Goal: Check status: Check status

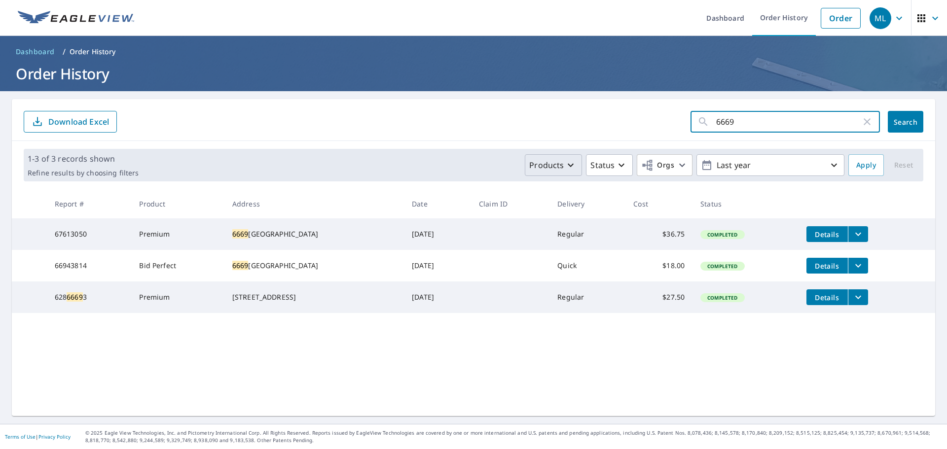
drag, startPoint x: 771, startPoint y: 136, endPoint x: 514, endPoint y: 160, distance: 258.2
click at [514, 160] on div "6669 ​ Search Download Excel 1-3 of 3 records shown Refine results by choosing …" at bounding box center [474, 257] width 924 height 317
type input "1101"
click button "Search" at bounding box center [906, 122] width 36 height 22
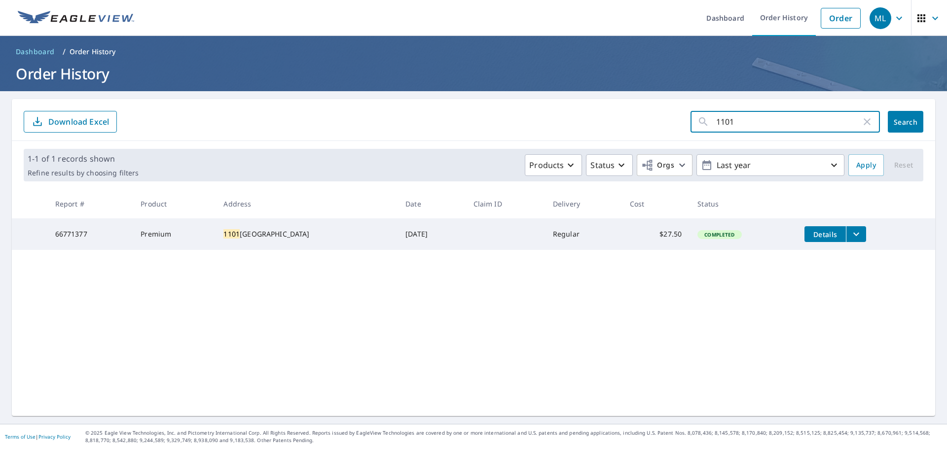
drag, startPoint x: 761, startPoint y: 125, endPoint x: 578, endPoint y: 122, distance: 183.1
click at [624, 125] on form "1101 ​ Search Download Excel" at bounding box center [474, 122] width 900 height 22
type input "[PERSON_NAME]"
click button "Search" at bounding box center [906, 122] width 36 height 22
